Goal: Information Seeking & Learning: Learn about a topic

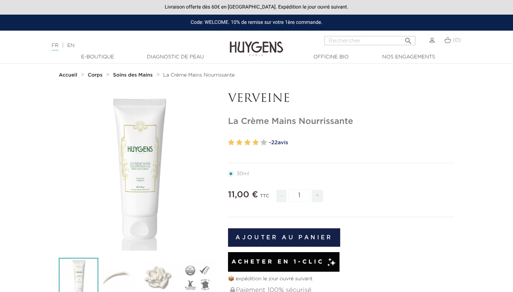
click at [142, 77] on strong "Soins des Mains" at bounding box center [133, 75] width 40 height 5
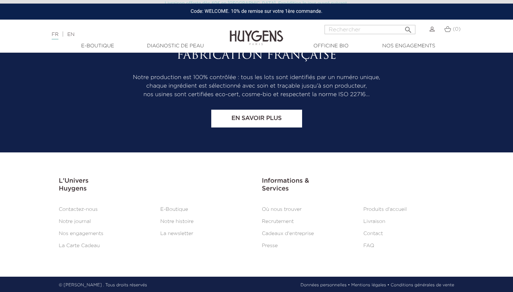
scroll to position [1173, 0]
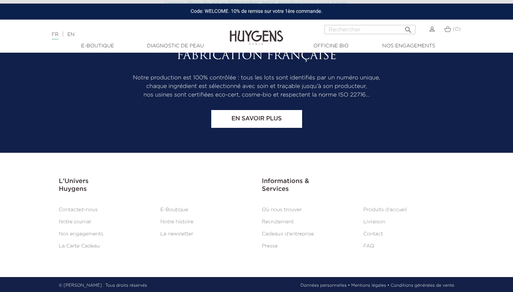
click at [375, 222] on link "Livraison" at bounding box center [375, 222] width 22 height 5
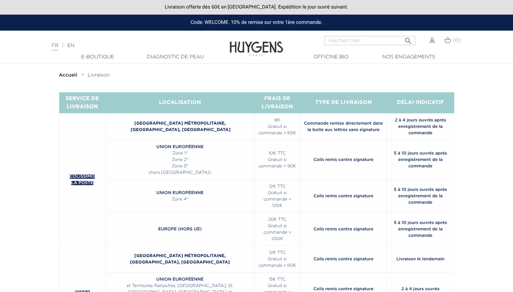
click at [64, 74] on strong "Accueil" at bounding box center [68, 75] width 19 height 5
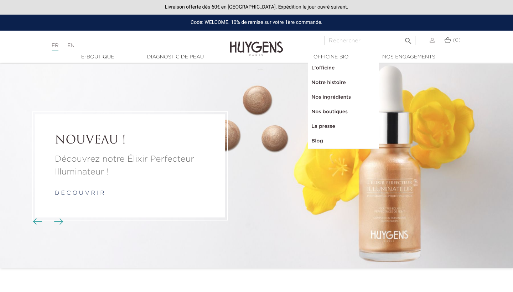
click at [180, 54] on link "Diagnostic de peau" at bounding box center [175, 56] width 71 height 7
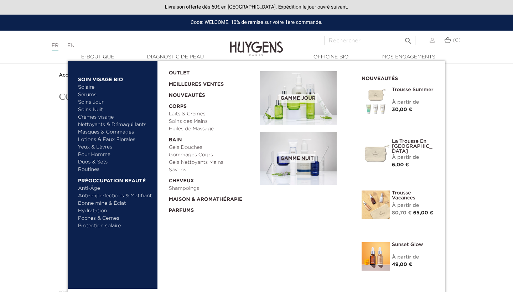
click at [189, 123] on link "Soins des Mains" at bounding box center [212, 121] width 86 height 7
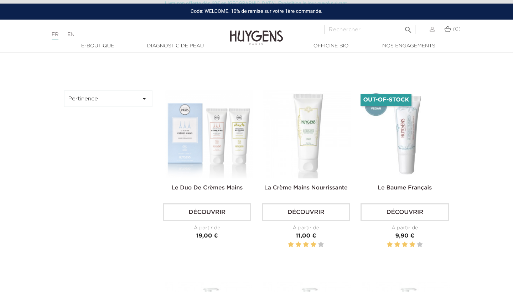
scroll to position [187, 0]
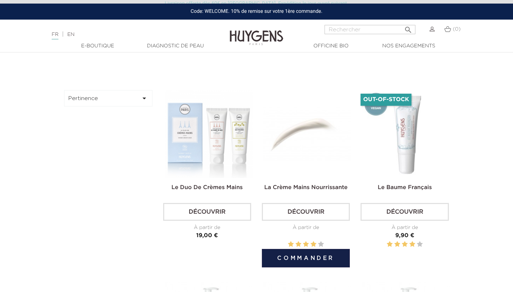
click at [306, 156] on img at bounding box center [307, 134] width 88 height 88
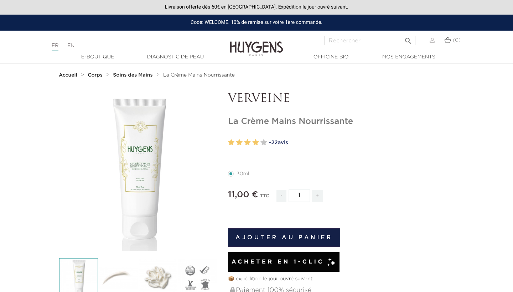
click at [140, 168] on icon "" at bounding box center [139, 172] width 36 height 36
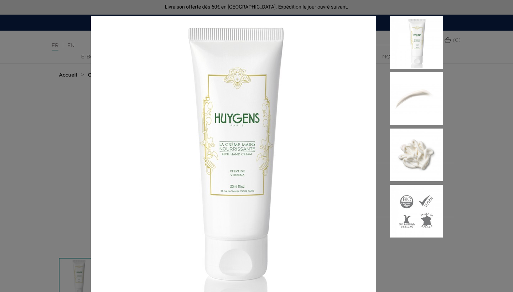
click at [428, 159] on img at bounding box center [416, 155] width 53 height 53
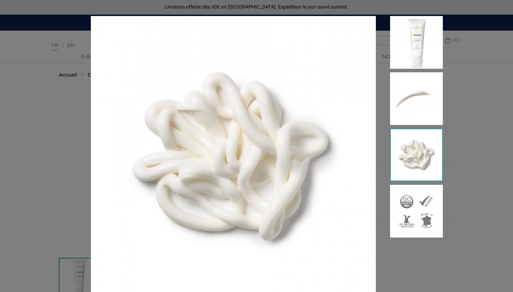
click at [478, 149] on div at bounding box center [256, 146] width 513 height 292
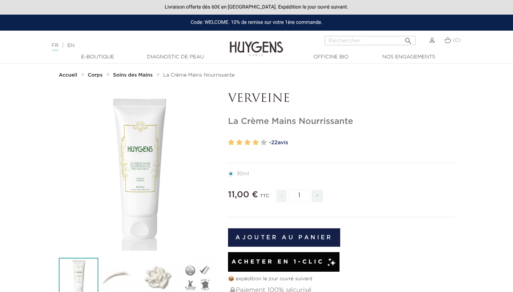
click at [277, 140] on span "22" at bounding box center [274, 142] width 6 height 5
